Goal: Information Seeking & Learning: Check status

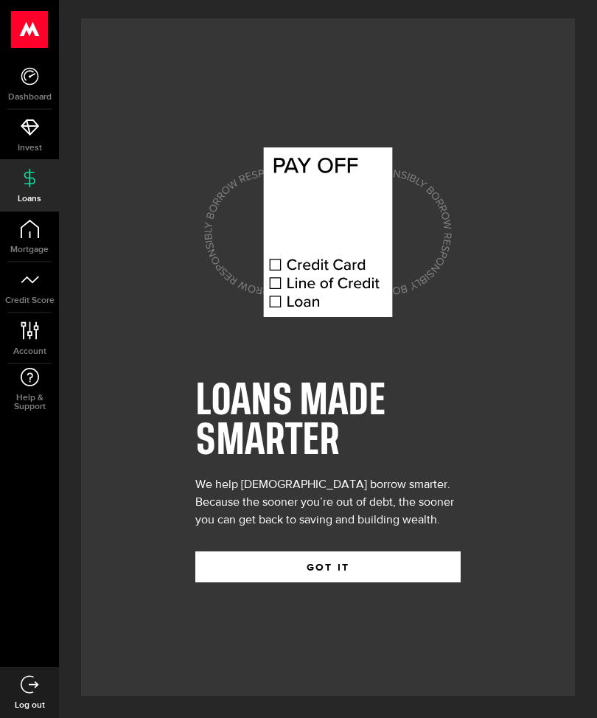
click at [369, 582] on button "GOT IT" at bounding box center [327, 566] width 265 height 31
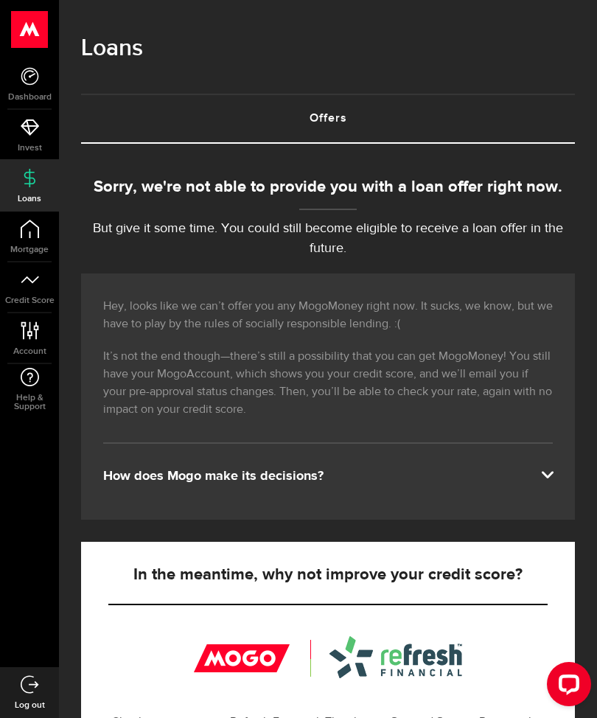
click at [545, 484] on div "How does Mogo make its decisions?" at bounding box center [327, 476] width 449 height 18
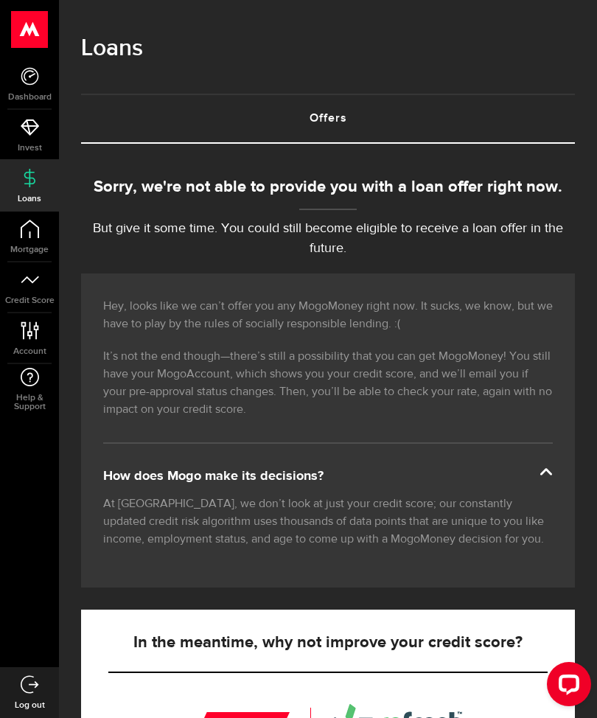
click at [30, 287] on icon at bounding box center [30, 279] width 18 height 18
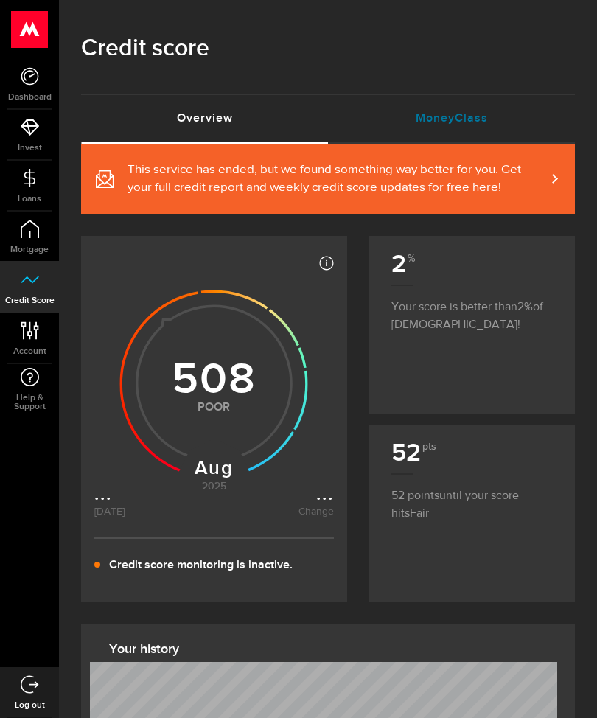
click at [460, 120] on link "MoneyClass (requires attention)" at bounding box center [451, 118] width 247 height 47
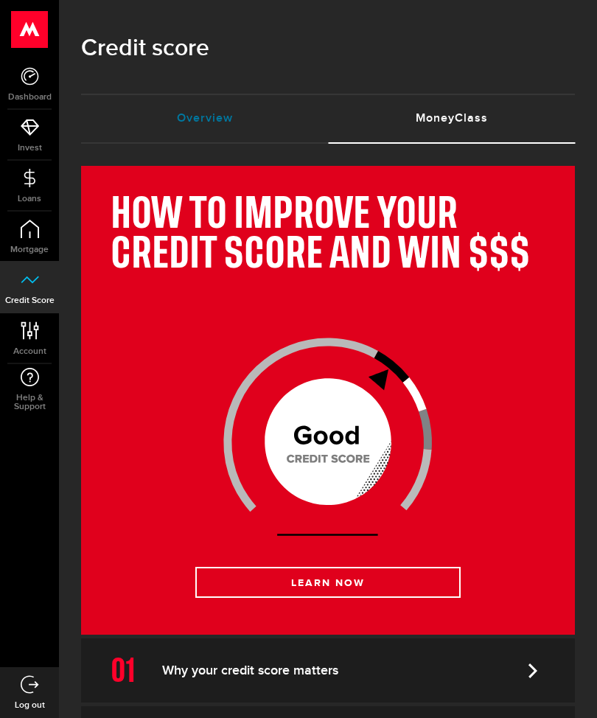
click at [203, 113] on link "Overview (requires attention)" at bounding box center [204, 118] width 247 height 47
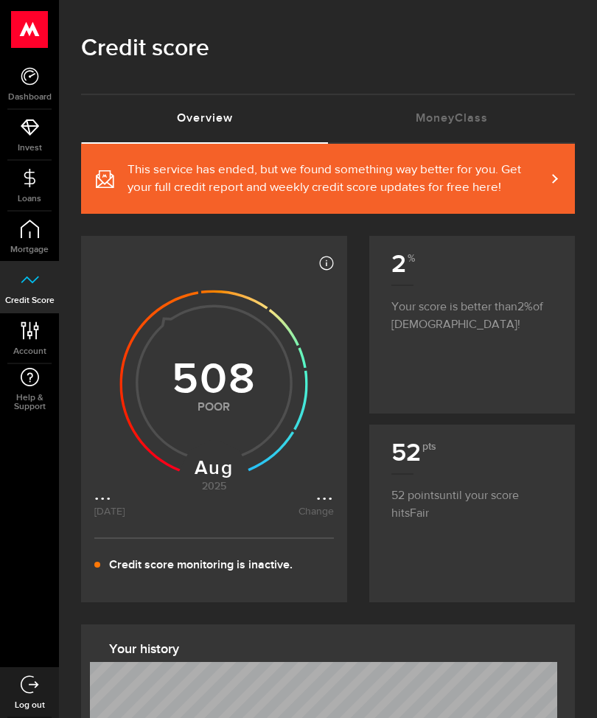
click at [321, 276] on icon at bounding box center [213, 380] width 239 height 269
click at [326, 259] on icon at bounding box center [326, 263] width 15 height 15
click at [511, 177] on span "This service has ended, but we found something way better for you. Get your ful…" at bounding box center [336, 178] width 418 height 35
